Goal: Communication & Community: Answer question/provide support

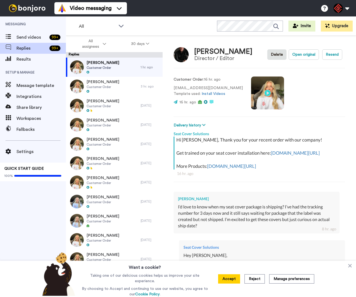
type textarea "x"
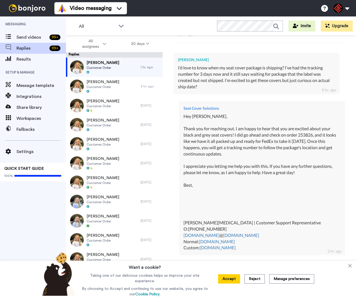
scroll to position [111, 0]
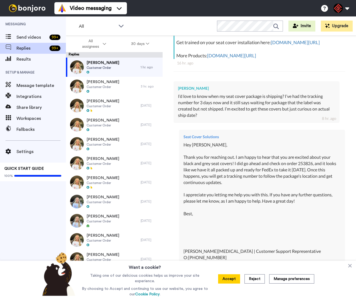
click at [303, 171] on div "Hey [PERSON_NAME], Thank you for reaching out. I am happy to hear that you are …" at bounding box center [261, 211] width 157 height 138
click at [303, 171] on div "Hey Matthew, Thank you for reaching out. I am happy to hear that you are excite…" at bounding box center [261, 211] width 157 height 138
copy div "253826"
type textarea "x"
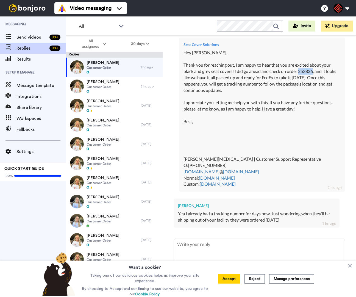
scroll to position [212, 0]
click at [206, 244] on textarea at bounding box center [259, 256] width 171 height 35
click at [349, 265] on icon at bounding box center [349, 265] width 5 height 5
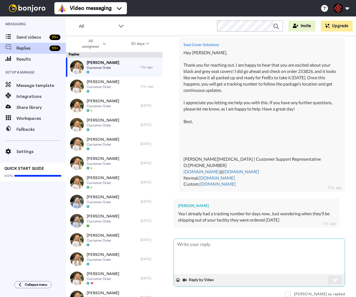
click at [276, 250] on textarea at bounding box center [259, 256] width 171 height 35
type textarea "H"
type textarea "x"
type textarea "He"
type textarea "x"
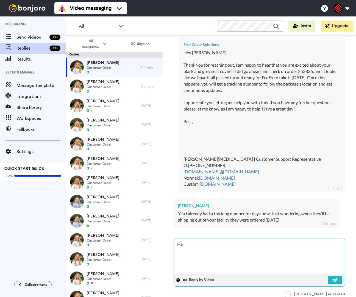
type textarea "Hey"
type textarea "x"
type textarea "Hey"
type textarea "x"
type textarea "Hey M"
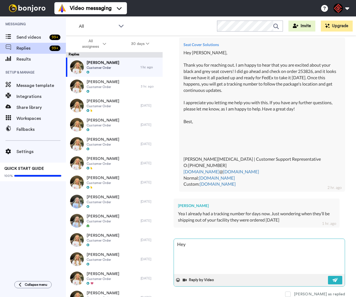
type textarea "x"
type textarea "Hey Ma"
type textarea "x"
type textarea "Hey Mat"
type textarea "x"
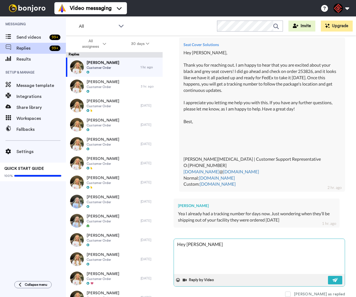
type textarea "Hey Matt"
type textarea "x"
type textarea "Hey Matth"
type textarea "x"
type textarea "Hey Matthe"
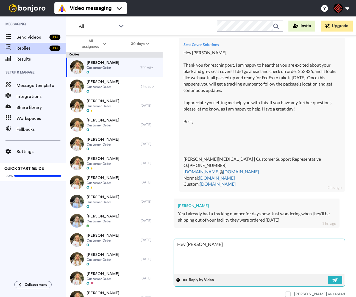
type textarea "x"
type textarea "Hey Matthew"
type textarea "x"
type textarea "Hey [PERSON_NAME],"
type textarea "x"
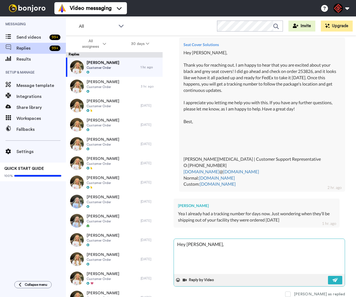
type textarea "Hey [PERSON_NAME],"
type textarea "x"
type textarea "Hey [PERSON_NAME],"
type textarea "x"
type textarea "Hey Matthew, T"
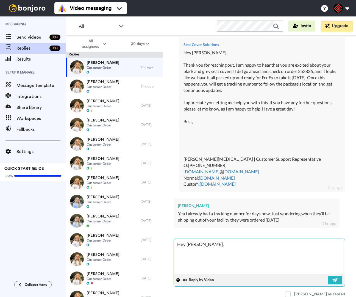
type textarea "x"
type textarea "Hey Matthew, Th"
type textarea "x"
type textarea "Hey Matthew, Tha"
type textarea "x"
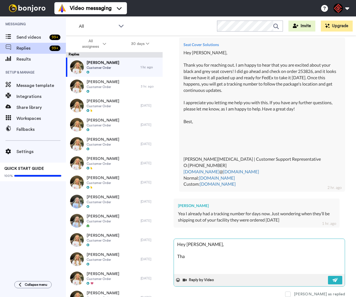
type textarea "Hey Matthew, Than"
type textarea "x"
type textarea "Hey Matthew, Thank"
type textarea "x"
type textarea "Hey Matthew, Thank"
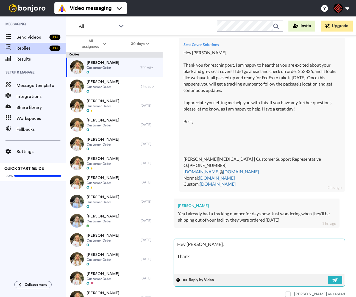
type textarea "x"
type textarea "Hey Matthew, Thank y"
type textarea "x"
type textarea "Hey Matthew, Thank yo"
type textarea "x"
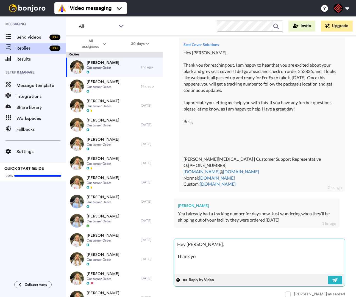
type textarea "Hey Matthew, Thank you"
type textarea "x"
type textarea "Hey Matthew, Thank you"
type textarea "x"
type textarea "Hey Matthew, Thank you f"
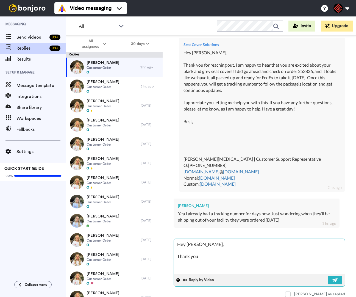
type textarea "x"
type textarea "Hey Matthew, Thank you fo"
type textarea "x"
type textarea "Hey Matthew, Thank you for"
type textarea "x"
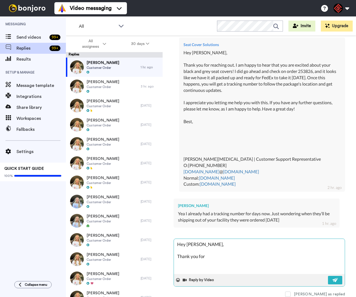
type textarea "Hey Matthew, Thank you for"
type textarea "x"
type textarea "Hey Matthew, Thank you for g"
type textarea "x"
type textarea "Hey Matthew, Thank you for ge"
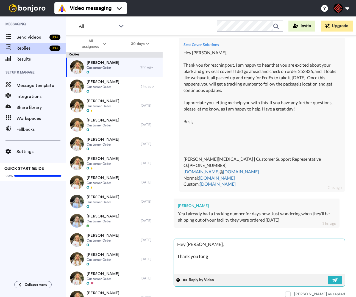
type textarea "x"
type textarea "Hey Matthew, Thank you for get"
type textarea "x"
type textarea "Hey Matthew, Thank you for gett"
type textarea "x"
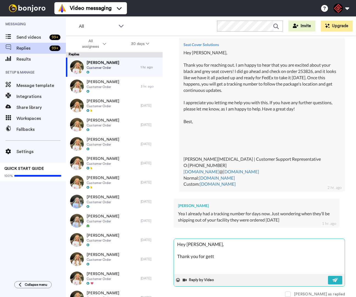
type textarea "Hey Matthew, Thank you for getti"
type textarea "x"
type textarea "Hey Matthew, Thank you for gettin"
type textarea "x"
type textarea "Hey Matthew, Thank you for getting"
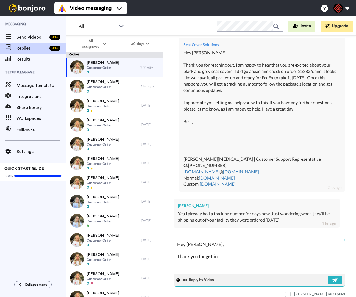
type textarea "x"
type textarea "Hey Matthew, Thank you for getting"
type textarea "x"
type textarea "Hey Matthew, Thank you for getting b"
type textarea "x"
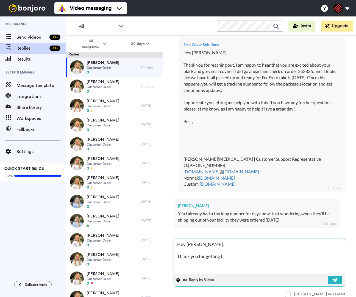
type textarea "Hey Matthew, Thank you for getting ba"
type textarea "x"
type textarea "Hey Matthew, Thank you for getting bac"
type textarea "x"
type textarea "Hey Matthew, Thank you for getting back"
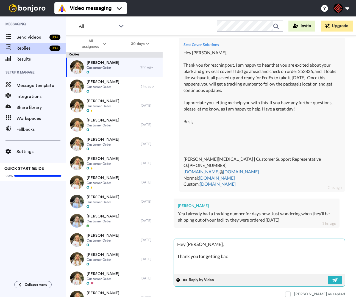
type textarea "x"
type textarea "Hey Matthew, Thank you for getting back"
type textarea "x"
type textarea "Hey Matthew, Thank you for getting back t"
type textarea "x"
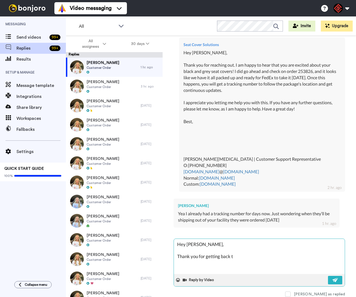
type textarea "Hey Matthew, Thank you for getting back to"
type textarea "x"
type textarea "Hey Matthew, Thank you for getting back to"
type textarea "x"
type textarea "Hey Matthew, Thank you for getting back to m"
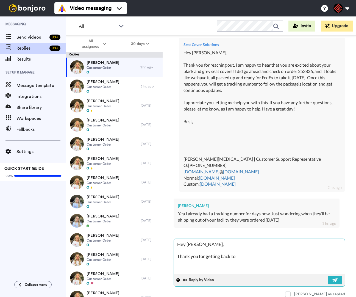
type textarea "x"
type textarea "Hey Matthew, Thank you for getting back to me"
type textarea "x"
type textarea "Hey Matthew, Thank you for getting back to me."
type textarea "x"
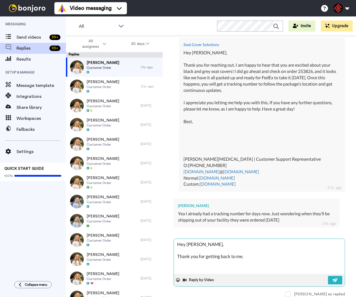
type textarea "Hey Matthew, Thank you for getting back to me."
type textarea "x"
type textarea "Hey Matthew, Thank you for getting back to me. W"
type textarea "x"
type textarea "Hey Matthew, Thank you for getting back to me. Wh"
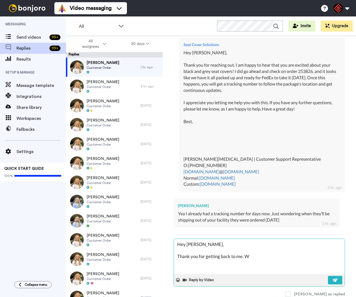
type textarea "x"
type textarea "Hey Matthew, Thank you for getting back to me. Whi"
type textarea "x"
type textarea "Hey Matthew, Thank you for getting back to me. Whil"
type textarea "x"
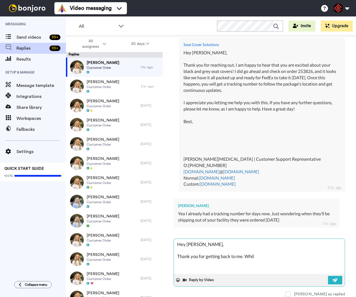
type textarea "Hey Matthew, Thank you for getting back to me. While"
type textarea "x"
type textarea "Hey Matthew, Thank you for getting back to me. While"
type textarea "x"
type textarea "Hey Matthew, Thank you for getting back to me. While F"
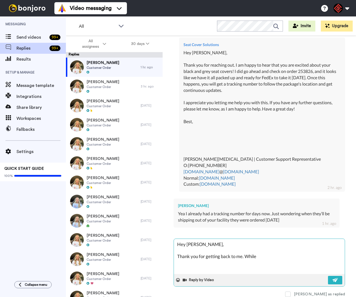
type textarea "x"
type textarea "Hey Matthew, Thank you for getting back to me. While Fe"
type textarea "x"
type textarea "Hey Matthew, Thank you for getting back to me. While Fed"
type textarea "x"
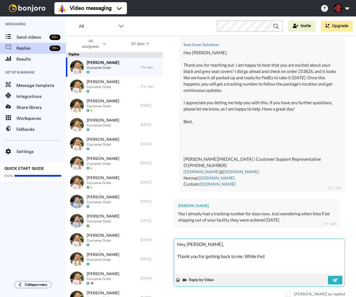
type textarea "Hey Matthew, Thank you for getting back to me. While FedE"
type textarea "x"
type textarea "Hey Matthew, Thank you for getting back to me. While FedEx"
type textarea "x"
type textarea "Hey Matthew, Thank you for getting back to me. While FedEx"
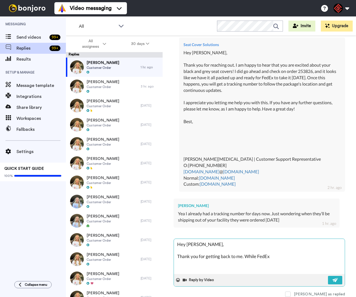
type textarea "x"
type textarea "Hey Matthew, Thank you for getting back to me. While FedEx h"
type textarea "x"
type textarea "Hey Matthew, Thank you for getting back to me. While FedEx ha"
type textarea "x"
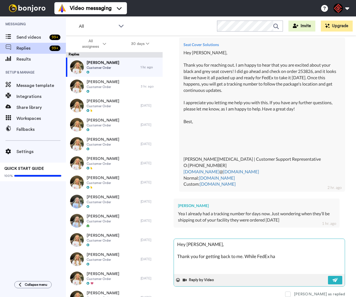
type textarea "Hey Matthew, Thank you for getting back to me. While FedEx has"
type textarea "x"
type textarea "Hey Matthew, Thank you for getting back to me. While FedEx has"
type textarea "x"
type textarea "Hey Matthew, Thank you for getting back to me. While FedEx has n"
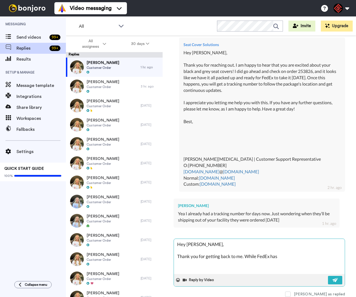
type textarea "x"
type textarea "Hey Matthew, Thank you for getting back to me. While FedEx has no"
type textarea "x"
type textarea "Hey Matthew, Thank you for getting back to me. While FedEx has not"
type textarea "x"
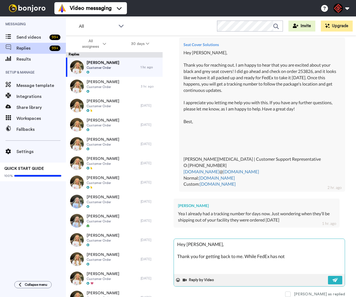
type textarea "Hey Matthew, Thank you for getting back to me. While FedEx has not"
type textarea "x"
type textarea "Hey Matthew, Thank you for getting back to me. While FedEx has not u"
type textarea "x"
type textarea "Hey Matthew, Thank you for getting back to me. While FedEx has not up"
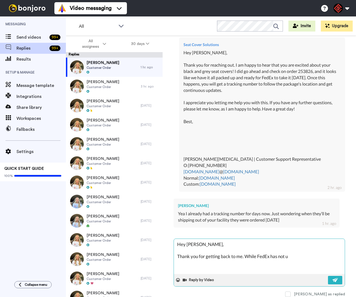
type textarea "x"
type textarea "Hey Matthew, Thank you for getting back to me. While FedEx has not upd"
type textarea "x"
type textarea "Hey Matthew, Thank you for getting back to me. While FedEx has not upda"
type textarea "x"
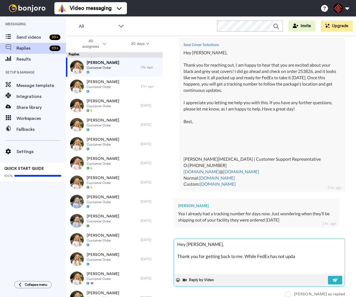
type textarea "Hey Matthew, Thank you for getting back to me. While FedEx has not updat"
type textarea "x"
type textarea "Hey Matthew, Thank you for getting back to me. While FedEx has not update"
type textarea "x"
type textarea "Hey Matthew, Thank you for getting back to me. While FedEx has not updated"
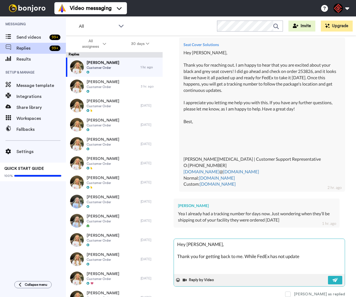
type textarea "x"
type textarea "Hey Matthew, Thank you for getting back to me. While FedEx has not updated"
type textarea "x"
type textarea "Hey Matthew, Thank you for getting back to me. While FedEx has not updated y"
type textarea "x"
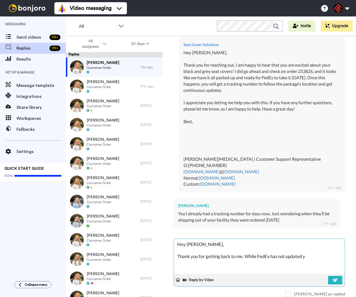
type textarea "Hey Matthew, Thank you for getting back to me. While FedEx has not updated ye"
type textarea "x"
type textarea "Hey Matthew, Thank you for getting back to me. While FedEx has not updated yet"
type textarea "x"
type textarea "Hey Matthew, Thank you for getting back to me. While FedEx has not updated yet"
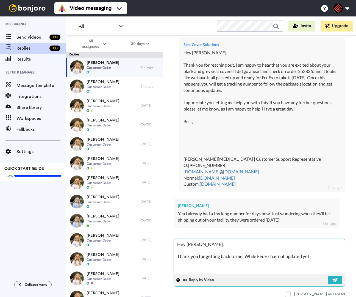
type textarea "x"
type textarea "Hey Matthew, Thank you for getting back to me. While FedEx has not updated yet i"
type textarea "x"
type textarea "Hey Matthew, Thank you for getting back to me. While FedEx has not updated yet …"
type textarea "x"
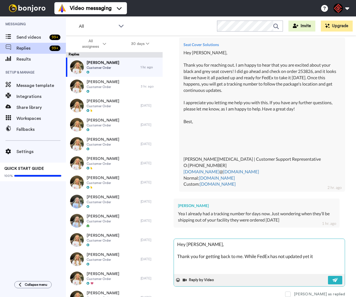
type textarea "Hey Matthew, Thank you for getting back to me. While FedEx has not updated yet …"
type textarea "x"
type textarea "Hey Matthew, Thank you for getting back to me. While FedEx has not updated yet …"
type textarea "x"
type textarea "Hey Matthew, Thank you for getting back to me. While FedEx has not updated yet …"
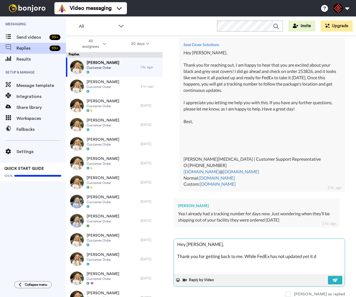
type textarea "x"
type textarea "Hey Matthew, Thank you for getting back to me. While FedEx has not updated yet …"
type textarea "x"
type textarea "Hey Matthew, Thank you for getting back to me. While FedEx has not updated yet …"
type textarea "x"
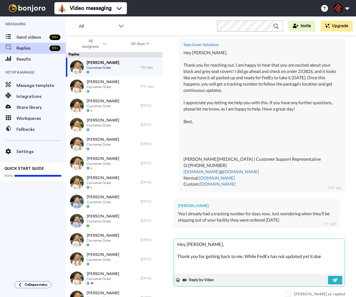
type textarea "Hey Matthew, Thank you for getting back to me. While FedEx has not updated yet …"
type textarea "x"
type textarea "Hey Matthew, Thank you for getting back to me. While FedEx has not updated yet …"
type textarea "x"
type textarea "Hey Matthew, Thank you for getting back to me. While FedEx has not updated yet …"
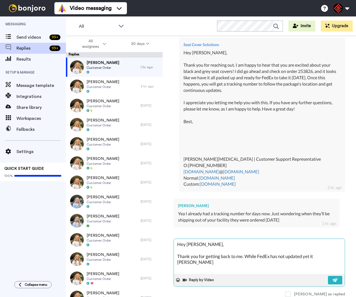
type textarea "x"
type textarea "Hey Matthew, Thank you for getting back to me. While FedEx has not updated yet …"
type textarea "x"
type textarea "Hey Matthew, Thank you for getting back to me. While FedEx has not updated yet …"
type textarea "x"
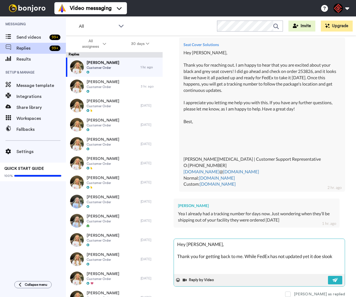
type textarea "Hey Matthew, Thank you for getting back to me. While FedEx has not updated yet …"
type textarea "x"
type textarea "Hey Matthew, Thank you for getting back to me. While FedEx has not updated yet …"
type textarea "x"
type textarea "Hey Matthew, Thank you for getting back to me. While FedEx has not updated yet …"
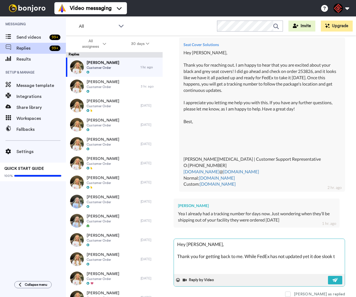
type textarea "x"
type textarea "Hey Matthew, Thank you for getting back to me. While FedEx has not updated yet …"
type textarea "x"
type textarea "Hey Matthew, Thank you for getting back to me. While FedEx has not updated yet …"
type textarea "x"
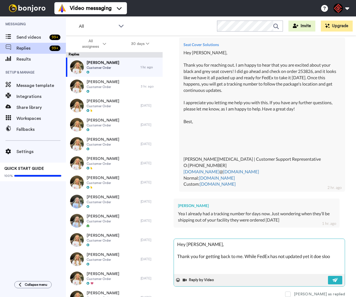
type textarea "Hey Matthew, Thank you for getting back to me. While FedEx has not updated yet …"
type textarea "x"
type textarea "Hey Matthew, Thank you for getting back to me. While FedEx has not updated yet …"
type textarea "x"
type textarea "Hey Matthew, Thank you for getting back to me. While FedEx has not updated yet …"
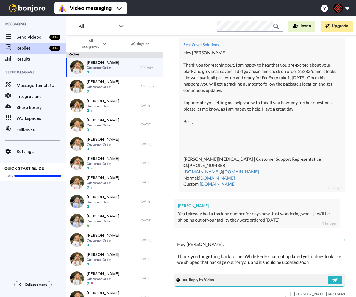
click at [258, 262] on textarea "Hey Matthew, Thank you for getting back to me. While FedEx has not updated yet,…" at bounding box center [259, 256] width 171 height 35
click at [257, 262] on textarea "Hey Matthew, Thank you for getting back to me. While FedEx has not updated yet,…" at bounding box center [259, 256] width 171 height 35
click at [331, 262] on textarea "Hey Matthew, Thank you for getting back to me. While FedEx has not updated yet,…" at bounding box center [259, 256] width 171 height 35
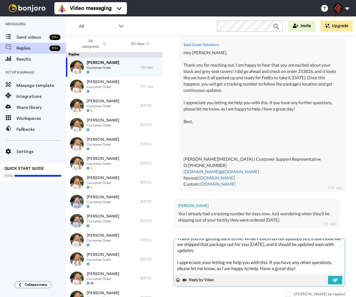
scroll to position [27, 0]
paste textarea "253826"
paste textarea "Best, Tamaira Nix | Customer Support Representative O:(763)-334-3581 E.Info@sea…"
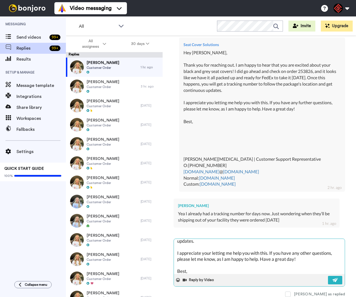
scroll to position [87, 0]
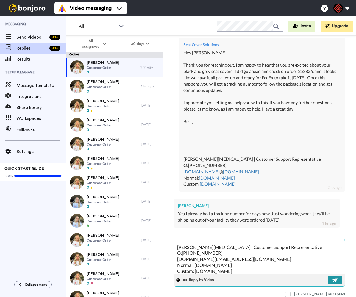
click at [328, 278] on button at bounding box center [335, 280] width 14 height 9
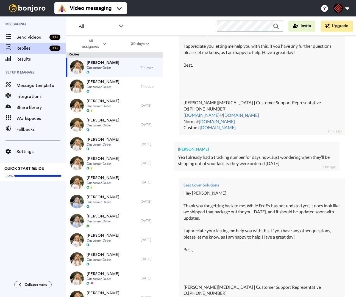
scroll to position [361, 0]
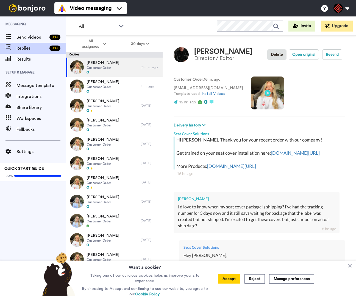
type textarea "x"
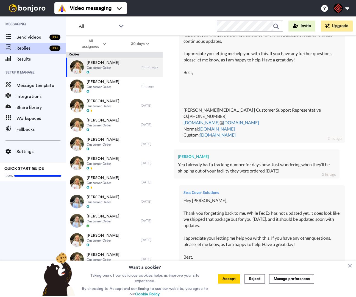
scroll to position [361, 0]
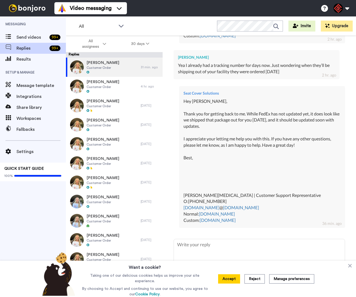
type textarea "x"
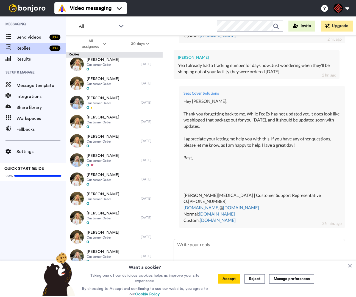
scroll to position [361, 0]
type textarea "x"
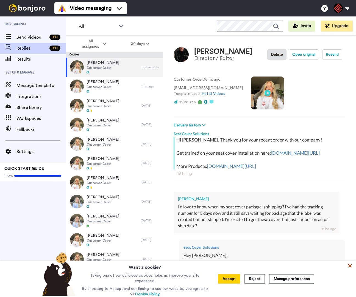
click at [350, 268] on icon at bounding box center [350, 266] width 4 height 4
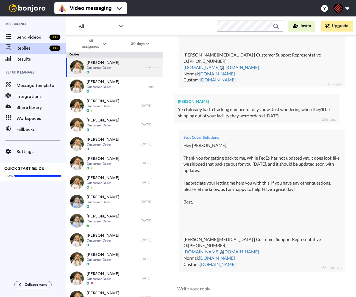
scroll to position [361, 0]
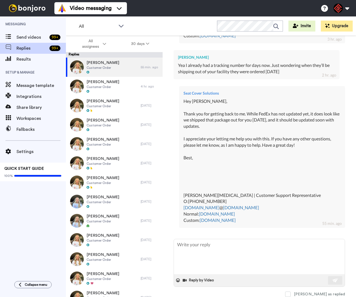
type textarea "x"
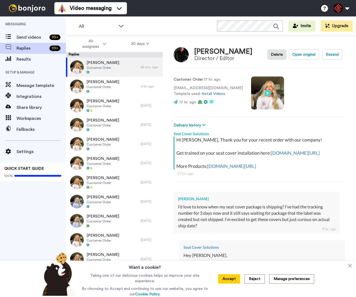
type textarea "x"
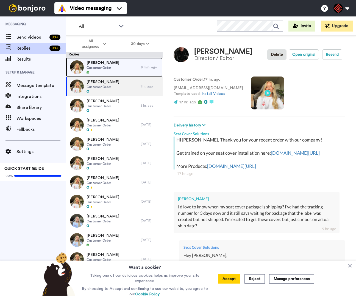
click at [129, 71] on div "[PERSON_NAME] Customer Order" at bounding box center [103, 67] width 75 height 19
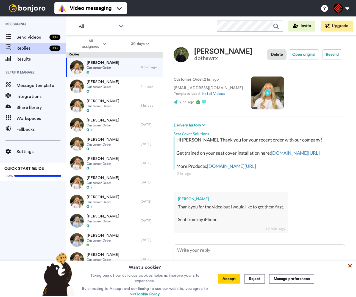
click at [350, 267] on icon at bounding box center [350, 266] width 4 height 4
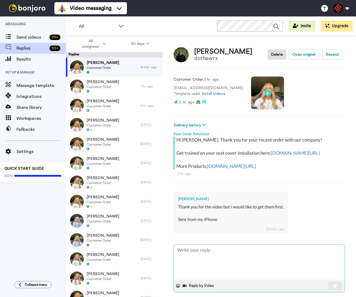
click at [306, 265] on textarea at bounding box center [259, 262] width 171 height 35
type textarea "x"
type textarea "H"
type textarea "x"
type textarea "He"
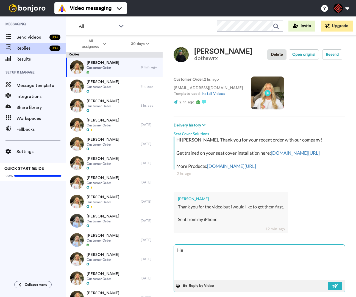
type textarea "x"
type textarea "Hey"
type textarea "x"
type textarea "Hey"
type textarea "x"
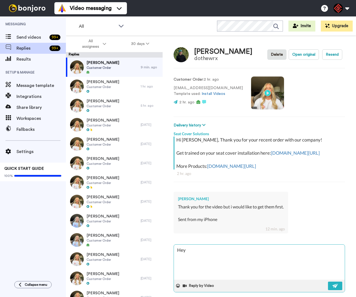
type textarea "Hey D"
type textarea "x"
type textarea "Hey"
type textarea "x"
type textarea "Hey A"
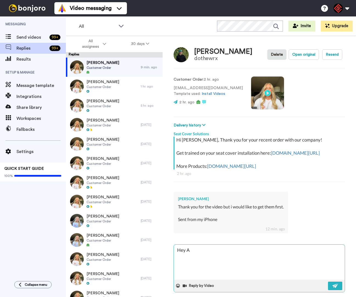
type textarea "x"
type textarea "Hey Ad"
type textarea "x"
type textarea "Hey Adr"
type textarea "x"
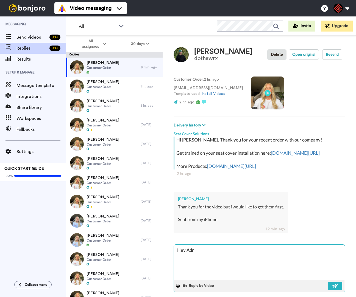
type textarea "Hey Adri"
type textarea "x"
type textarea "Hey Adria"
type textarea "x"
type textarea "Hey [PERSON_NAME]"
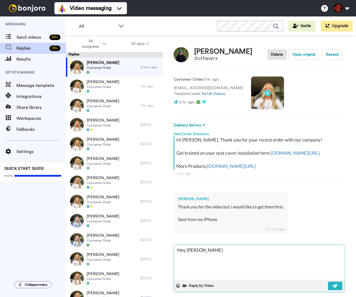
type textarea "x"
type textarea "Hey [PERSON_NAME],"
type textarea "x"
type textarea "Hey [PERSON_NAME],"
type textarea "x"
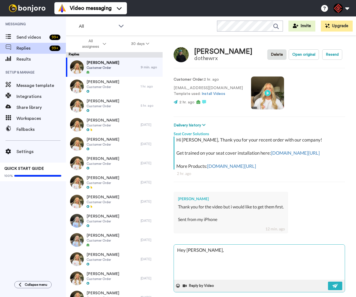
type textarea "Hey [PERSON_NAME],"
type textarea "x"
type textarea "Hey [PERSON_NAME], T"
type textarea "x"
type textarea "Hey [PERSON_NAME], Th"
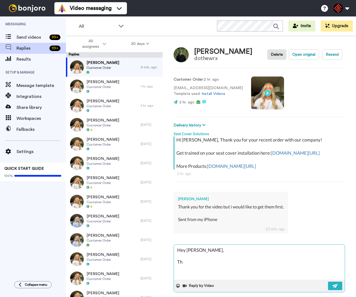
type textarea "x"
type textarea "Hey [PERSON_NAME], Tha"
type textarea "x"
type textarea "Hey [PERSON_NAME], Than"
type textarea "x"
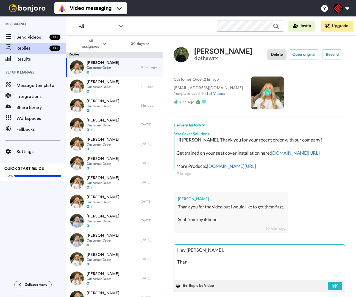
type textarea "Hey [PERSON_NAME], Thank"
type textarea "x"
type textarea "Hey [PERSON_NAME], Thank"
type textarea "x"
type textarea "Hey [PERSON_NAME], Thank y"
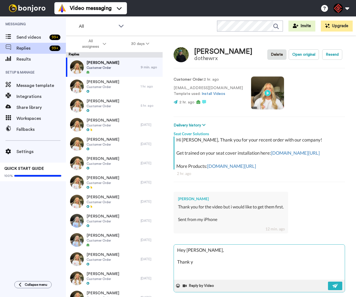
type textarea "x"
type textarea "Hey [PERSON_NAME], Thank yo"
type textarea "x"
type textarea "Hey [PERSON_NAME], Thank you"
type textarea "x"
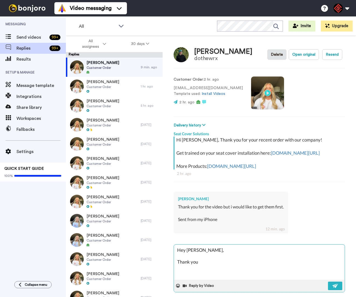
type textarea "Hey [PERSON_NAME], Thank you"
type textarea "x"
type textarea "Hey [PERSON_NAME], Thank you f"
type textarea "x"
type textarea "Hey [PERSON_NAME], Thank you fo"
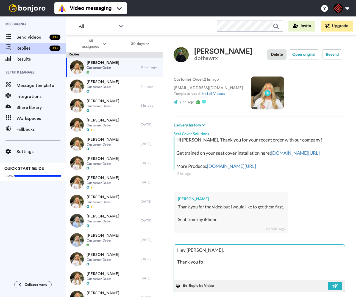
type textarea "x"
type textarea "Hey [PERSON_NAME], Thank you for"
type textarea "x"
type textarea "Hey [PERSON_NAME], Thank you for"
type textarea "x"
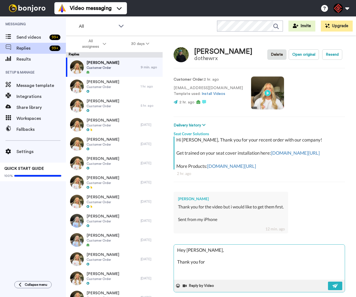
type textarea "Hey [PERSON_NAME], Thank you for r"
type textarea "x"
type textarea "Hey [PERSON_NAME], Thank you for re"
type textarea "x"
type textarea "Hey [PERSON_NAME], Thank you for [PERSON_NAME]"
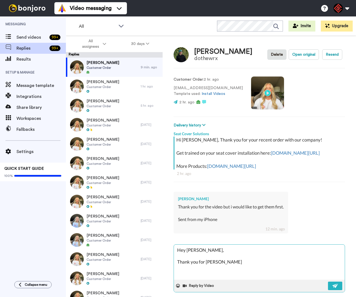
type textarea "x"
type textarea "Hey [PERSON_NAME], Thank you for reac"
type textarea "x"
type textarea "Hey [PERSON_NAME], Thank you for reach"
type textarea "x"
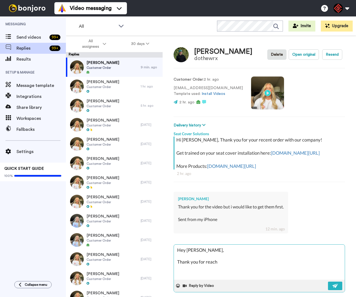
type textarea "Hey [PERSON_NAME], Thank you for reachi"
type textarea "x"
type textarea "Hey [PERSON_NAME], Thank you for reachin"
type textarea "x"
type textarea "Hey [PERSON_NAME], Thank you for reaching"
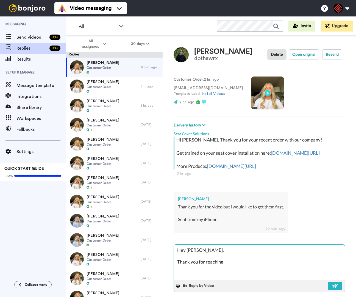
type textarea "x"
type textarea "Hey [PERSON_NAME], Thank you for reaching"
type textarea "x"
type textarea "Hey [PERSON_NAME], Thank you for reaching o"
type textarea "x"
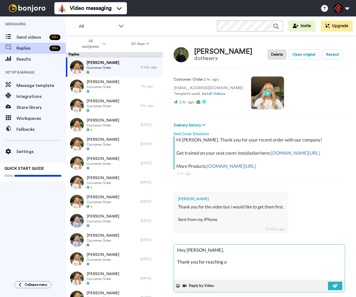
type textarea "Hey [PERSON_NAME], Thank you for reaching ou"
type textarea "x"
type textarea "Hey [PERSON_NAME], Thank you for reaching out"
type textarea "x"
type textarea "Hey [PERSON_NAME], Thank you for reaching out,"
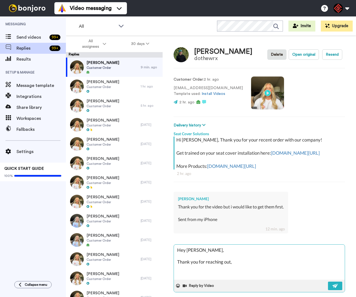
type textarea "x"
type textarea "Hey [PERSON_NAME], Thank you for reaching out,"
type textarea "x"
type textarea "Hey [PERSON_NAME], Thank you for reaching out, i"
type textarea "x"
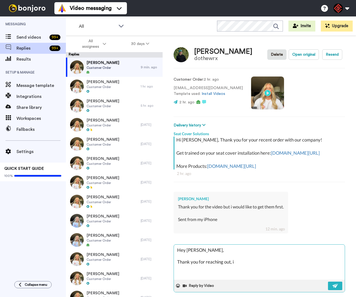
type textarea "Hey [PERSON_NAME], Thank you for reaching out, if"
type textarea "x"
type textarea "Hey [PERSON_NAME], Thank you for reaching out, if"
type textarea "x"
type textarea "Hey [PERSON_NAME], Thank you for reaching out, if y"
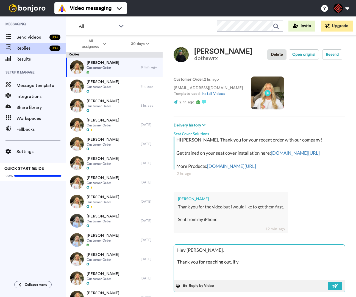
type textarea "x"
type textarea "Hey [PERSON_NAME], Thank you for reaching out, if yo"
type textarea "x"
type textarea "Hey [PERSON_NAME], Thank you for reaching out, if you"
type textarea "x"
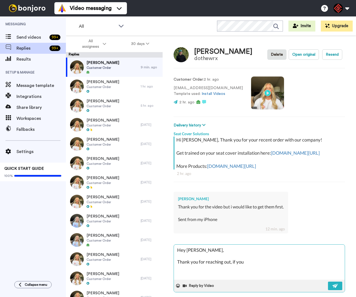
type textarea "Hey [PERSON_NAME], Thank you for reaching out, if you"
type textarea "x"
type textarea "Hey [PERSON_NAME], Thank you for reaching out, if you h"
type textarea "x"
type textarea "Hey [PERSON_NAME], Thank you for reaching out, if you ha"
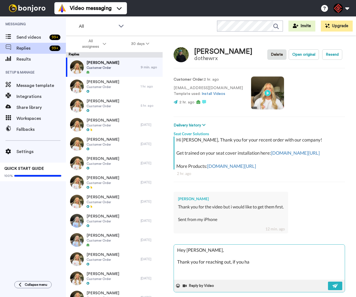
type textarea "x"
type textarea "Hey [PERSON_NAME], Thank you for reaching out, if you hav"
type textarea "x"
type textarea "Hey [PERSON_NAME], Thank you for reaching out, if you have"
type textarea "x"
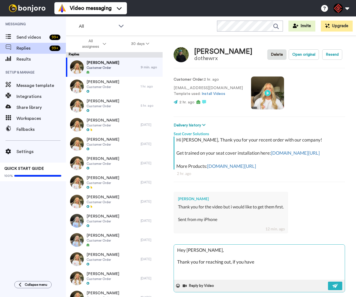
type textarea "Hey [PERSON_NAME], Thank you for reaching out, if you have"
type textarea "x"
type textarea "Hey [PERSON_NAME], Thank you for reaching out, if you have a"
type textarea "x"
type textarea "Hey [PERSON_NAME], Thank you for reaching out, if you have an"
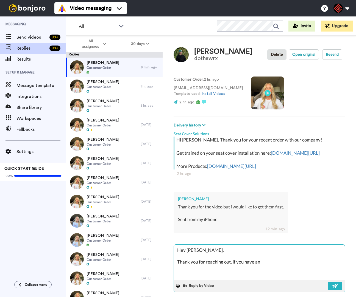
type textarea "x"
type textarea "Hey [PERSON_NAME], Thank you for reaching out, if you have any"
type textarea "x"
type textarea "Hey [PERSON_NAME], Thank you for reaching out, if you have any"
type textarea "x"
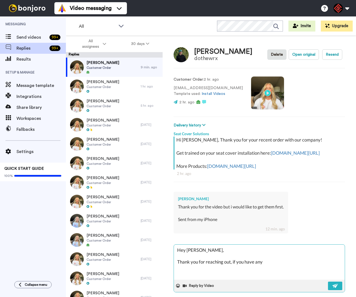
type textarea "Hey [PERSON_NAME], Thank you for reaching out, if you have any q"
type textarea "x"
type textarea "Hey [PERSON_NAME], Thank you for reaching out, if you have any qu"
type textarea "x"
type textarea "Hey [PERSON_NAME], Thank you for reaching out, if you have any que"
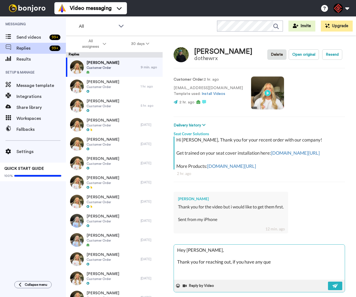
type textarea "x"
type textarea "Hey [PERSON_NAME], Thank you for reaching out, if you have any quet"
type textarea "x"
type textarea "Hey [PERSON_NAME], Thank you for reaching out, if you have any quets"
type textarea "x"
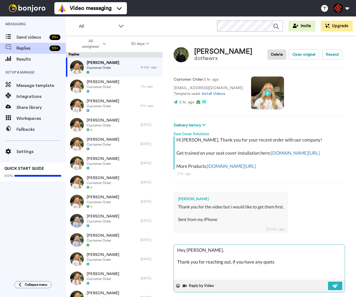
type textarea "Hey [PERSON_NAME], Thank you for reaching out, if you have any quetsi"
type textarea "x"
type textarea "Hey [PERSON_NAME], Thank you for reaching out, if you have any quetsio"
type textarea "x"
type textarea "Hey [PERSON_NAME], Thank you for reaching out, if you have any quetsion"
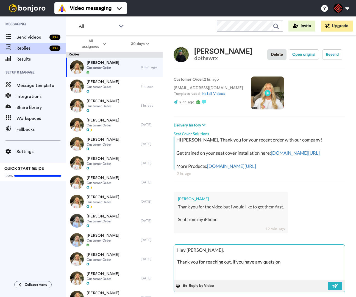
type textarea "x"
type textarea "Hey [PERSON_NAME], Thank you for reaching out, if you have any quetsions"
type textarea "x"
type textarea "Hey [PERSON_NAME], Thank you for reaching out, if you have any quetsions"
type textarea "x"
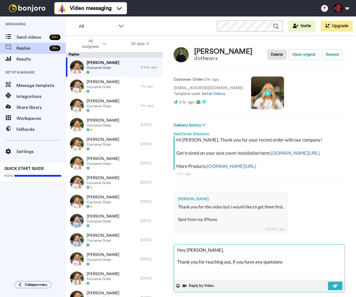
type textarea "Hey [PERSON_NAME], Thank you for reaching out, if you have any quetsions i"
type textarea "x"
type textarea "Hey [PERSON_NAME], Thank you for reaching out, if you have any quetsions in"
type textarea "x"
type textarea "Hey [PERSON_NAME], Thank you for reaching out, if you have any quetsions in"
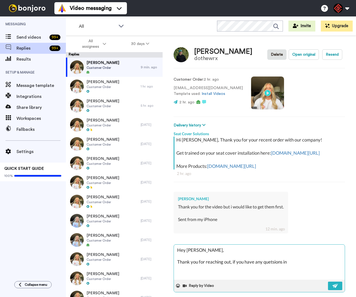
type textarea "x"
type textarea "Hey [PERSON_NAME], Thank you for reaching out, if you have any quetsions in t"
type textarea "x"
type textarea "Hey [PERSON_NAME], Thank you for reaching out, if you have any quetsions in th"
type textarea "x"
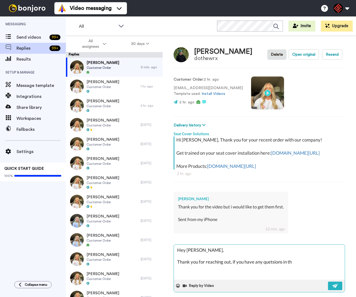
type textarea "Hey [PERSON_NAME], Thank you for reaching out, if you have any quetsions in th"
type textarea "x"
type textarea "Hey [PERSON_NAME], Thank you for reaching out, if you have any quetsions in th e"
type textarea "x"
type textarea "Hey [PERSON_NAME], Thank you for reaching out, if you have any quetsions in th"
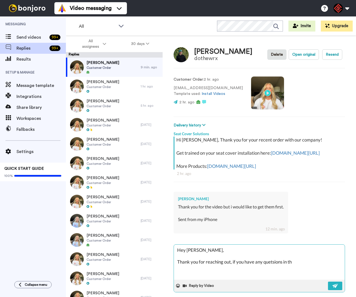
type textarea "x"
type textarea "Hey [PERSON_NAME], Thank you for reaching out, if you have any quetsions in th"
type textarea "x"
type textarea "Hey [PERSON_NAME], Thank you for reaching out, if you have any quetsions in the"
type textarea "x"
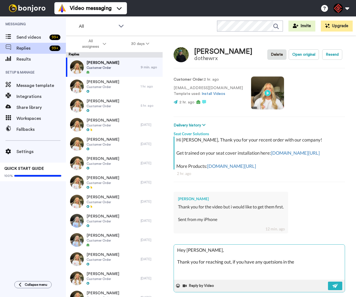
type textarea "Hey [PERSON_NAME], Thank you for reaching out, if you have any quetsions in them"
type textarea "x"
type textarea "Hey [PERSON_NAME], Thank you for reaching out, if you have any quetsions in the…"
type textarea "x"
type textarea "Hey [PERSON_NAME], Thank you for reaching out, if you have any quetsions in the…"
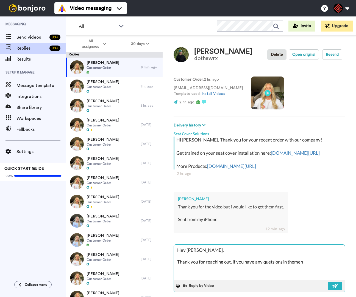
type textarea "x"
type textarea "Hey [PERSON_NAME], Thank you for reaching out, if you have any quetsions in the…"
type textarea "x"
type textarea "Hey [PERSON_NAME], Thank you for reaching out, if you have any quetsions in the…"
type textarea "x"
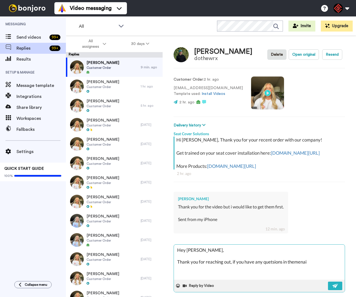
type textarea "Hey [PERSON_NAME], Thank you for reaching out, if you have any quetsions in the…"
type textarea "x"
type textarea "Hey [PERSON_NAME], Thank you for reaching out, if you have any quetsions in the…"
type textarea "x"
type textarea "Hey [PERSON_NAME], Thank you for reaching out, if you have any quetsions in the…"
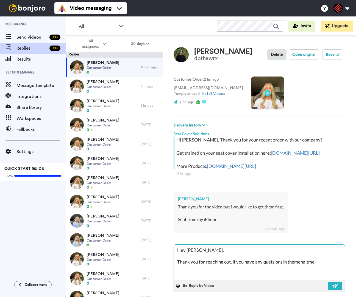
type textarea "x"
type textarea "Hey [PERSON_NAME], Thank you for reaching out, if you have any quetsions in the…"
type textarea "x"
type textarea "Hey [PERSON_NAME], Thank you for reaching out, if you have any quetsions in the…"
type textarea "x"
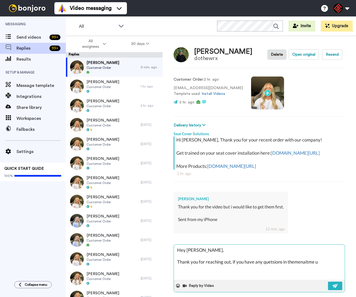
type textarea "Hey [PERSON_NAME], Thank you for reaching out, if you have any quetsions in the…"
type textarea "x"
type textarea "Hey [PERSON_NAME], Thank you for reaching out, if you have any quetsions in the…"
type textarea "x"
type textarea "Hey [PERSON_NAME], Thank you for reaching out, if you have any quetsions in the…"
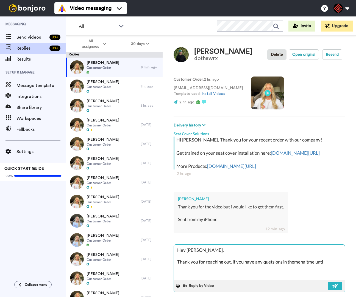
type textarea "x"
type textarea "Hey [PERSON_NAME], Thank you for reaching out, if you have any quetsions in the…"
type textarea "x"
type textarea "Hey [PERSON_NAME], Thank you for reaching out, if you have any quetsions in the…"
type textarea "x"
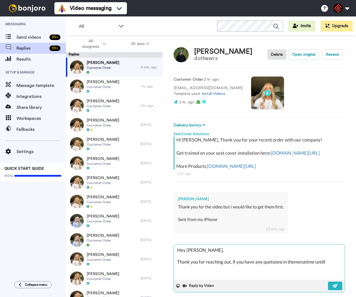
type textarea "Hey [PERSON_NAME], Thank you for reaching out, if you have any quetsions in the…"
type textarea "x"
type textarea "Hey [PERSON_NAME], Thank you for reaching out, if you have any quetsions in the…"
type textarea "x"
type textarea "Hey [PERSON_NAME], Thank you for reaching out, if you have any quetsions in the…"
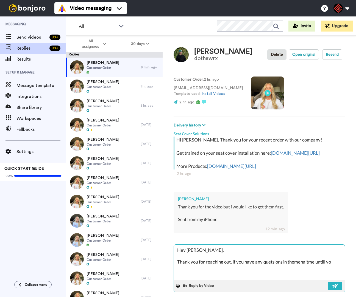
type textarea "x"
type textarea "Hey [PERSON_NAME], Thank you for reaching out, if you have any quetsions in the…"
type textarea "x"
type textarea "Hey [PERSON_NAME], Thank you for reaching out, if you have any quetsions in the…"
type textarea "x"
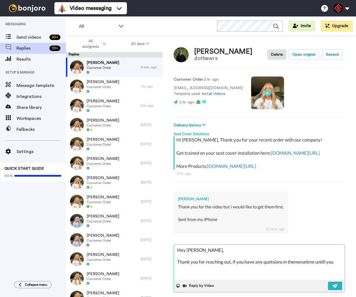
type textarea "Hey [PERSON_NAME], Thank you for reaching out, if you have any quetsions in the…"
paste textarea "D9162"
paste textarea "I appreciate you letting me help you with this. If you have any other questions…"
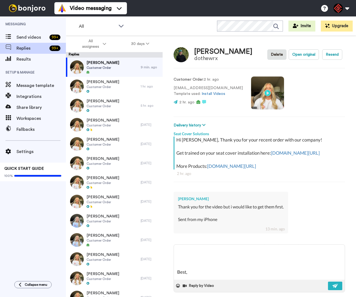
scroll to position [45, 0]
click at [329, 289] on button at bounding box center [335, 286] width 14 height 9
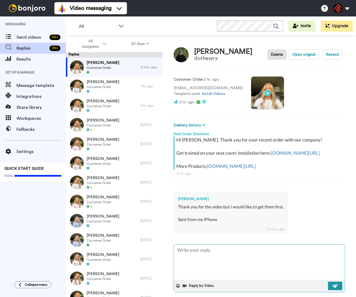
scroll to position [0, 0]
